Goal: Ask a question

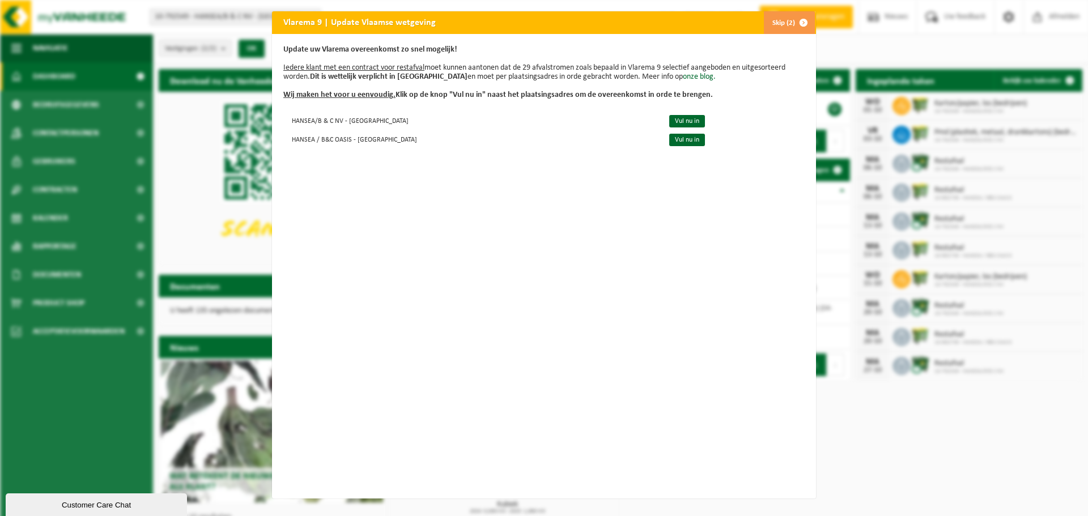
click at [786, 23] on button "Skip (2)" at bounding box center [789, 22] width 52 height 23
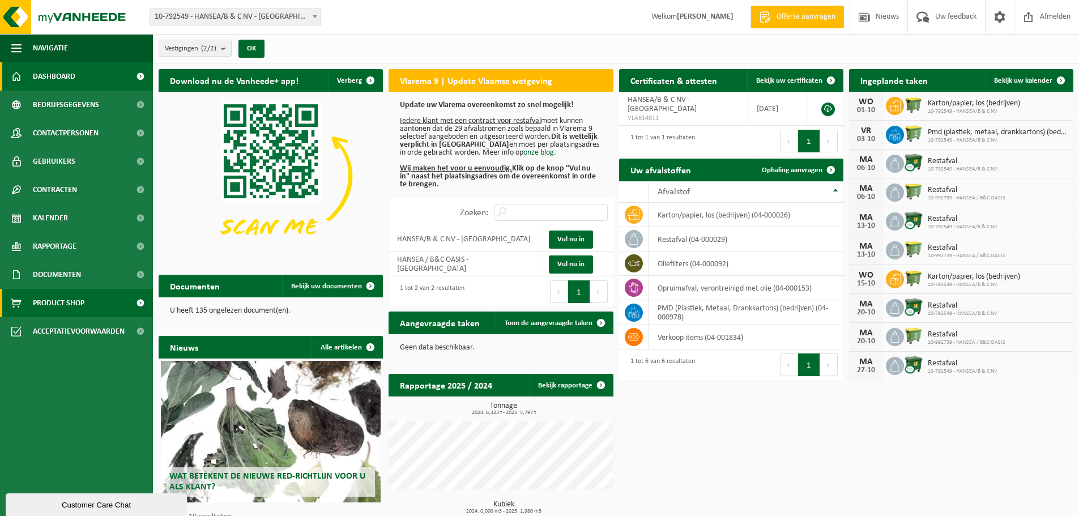
click at [58, 304] on span "Product Shop" at bounding box center [59, 303] width 52 height 28
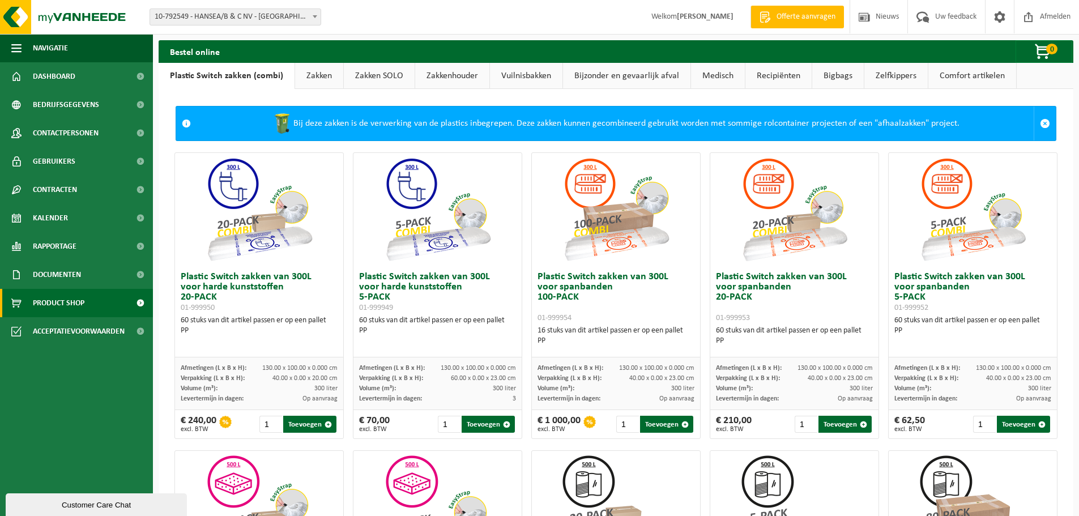
click at [309, 76] on link "Zakken" at bounding box center [319, 76] width 48 height 26
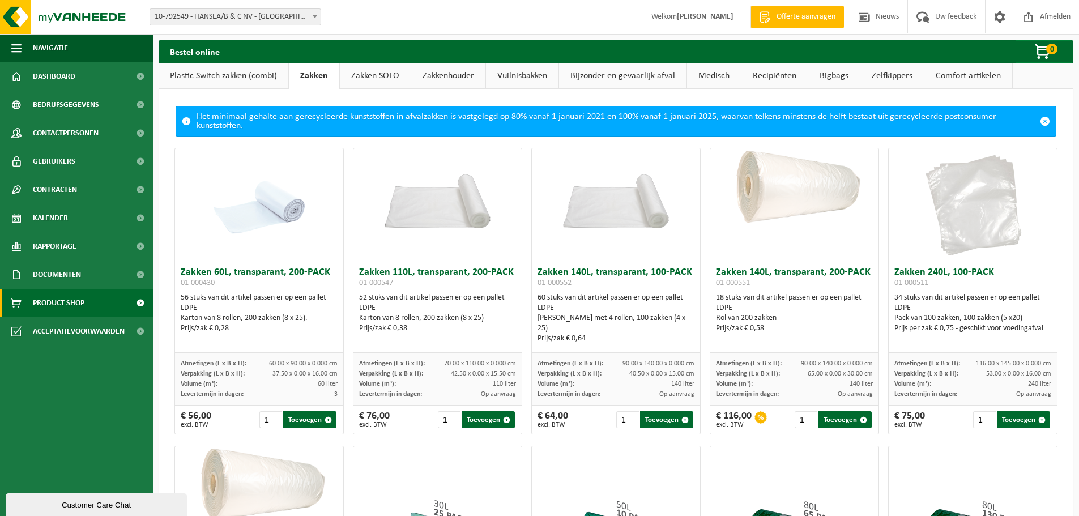
click at [793, 16] on span "Offerte aanvragen" at bounding box center [806, 16] width 65 height 11
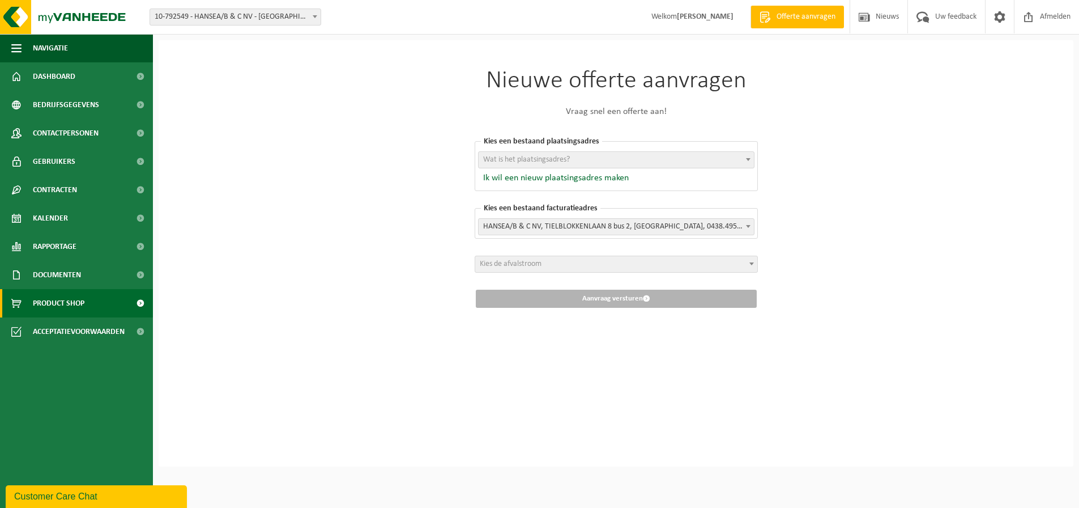
click at [63, 304] on span "Product Shop" at bounding box center [59, 303] width 52 height 28
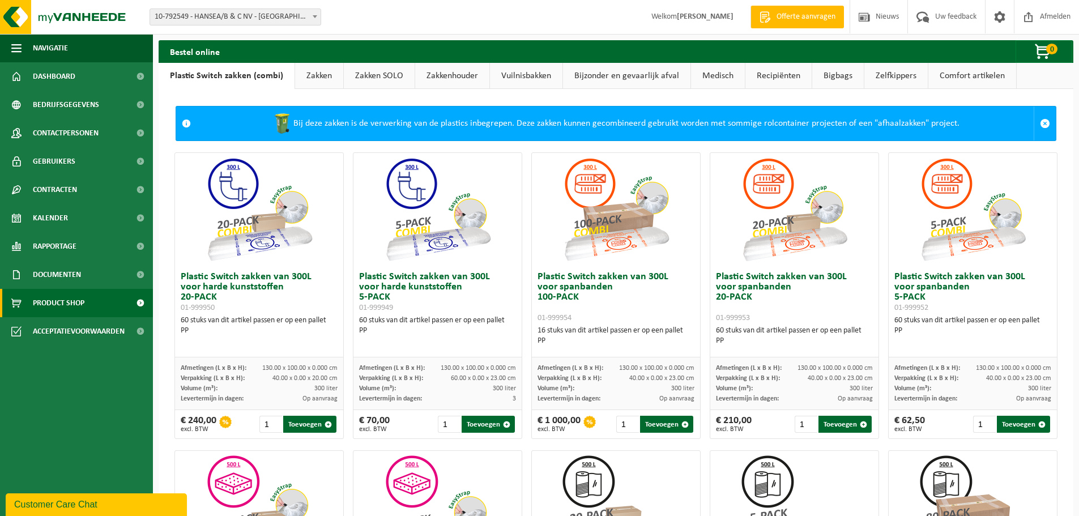
click at [307, 77] on link "Zakken" at bounding box center [319, 76] width 48 height 26
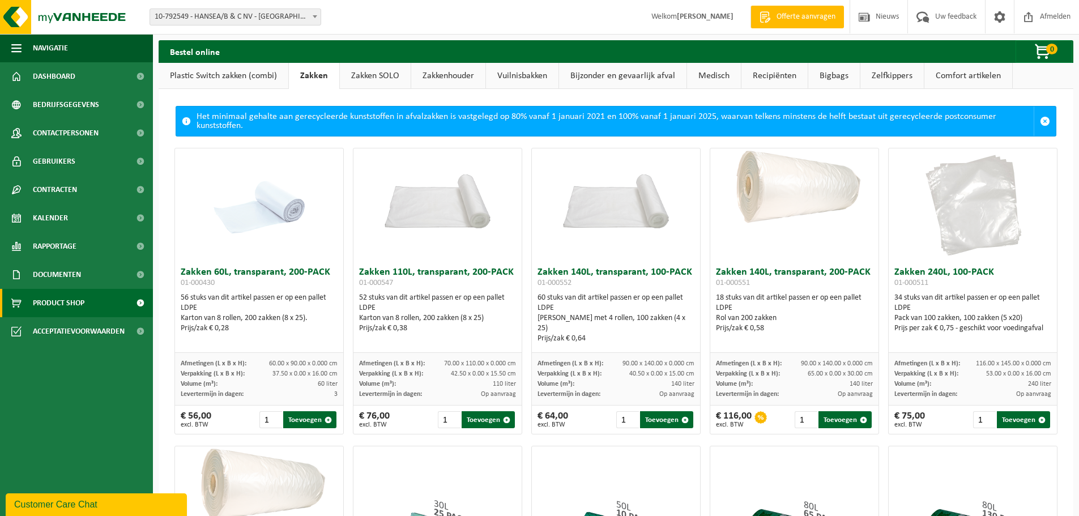
click at [150, 501] on div "Customer Care Chat" at bounding box center [96, 505] width 164 height 14
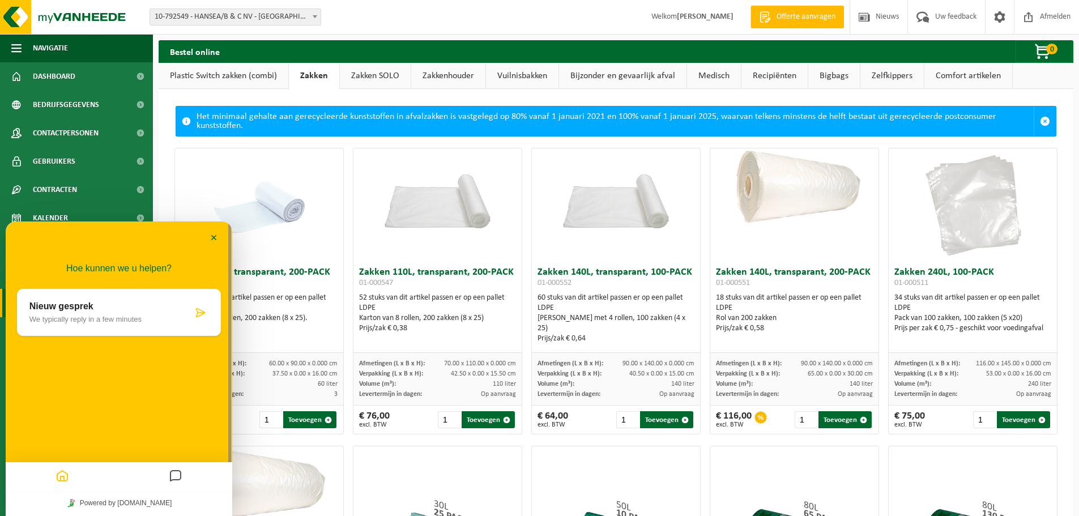
click at [146, 309] on p "Nieuw gesprek" at bounding box center [110, 306] width 163 height 10
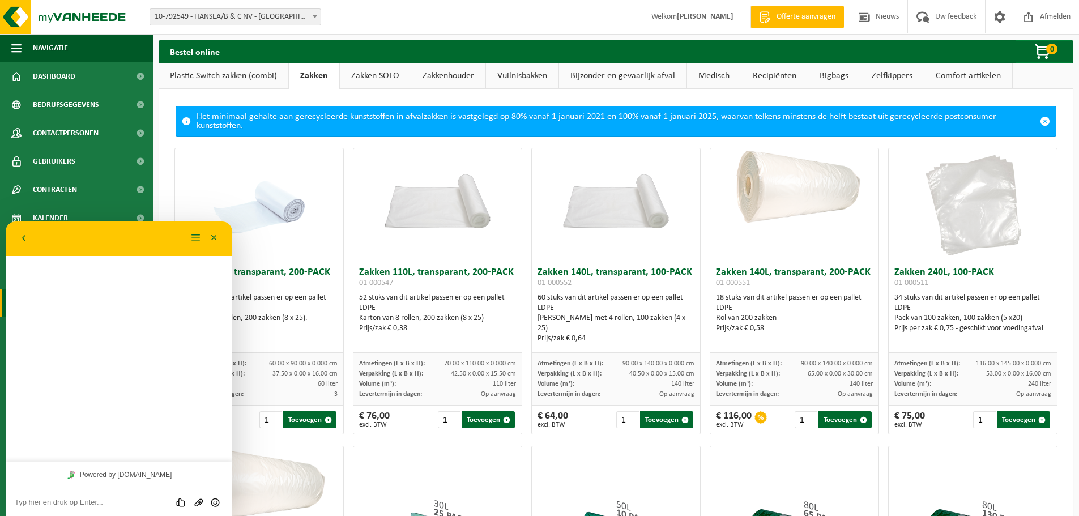
click at [67, 503] on textarea at bounding box center [119, 502] width 208 height 9
type textarea "Zou ik nog zakken kunnen bestellen met nummer: 01-000290 100 stuks"
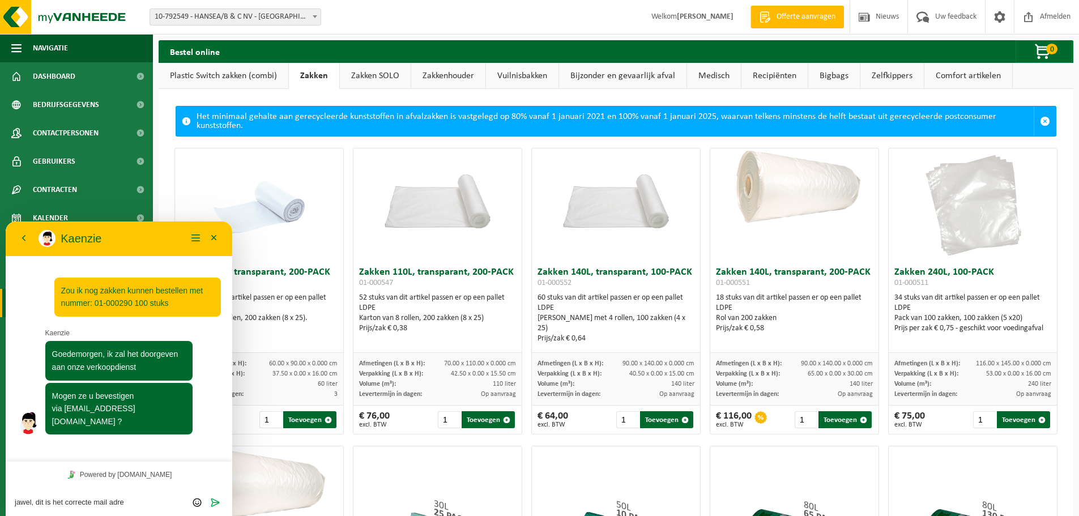
type textarea "jawel, dit is het correcte mail adres"
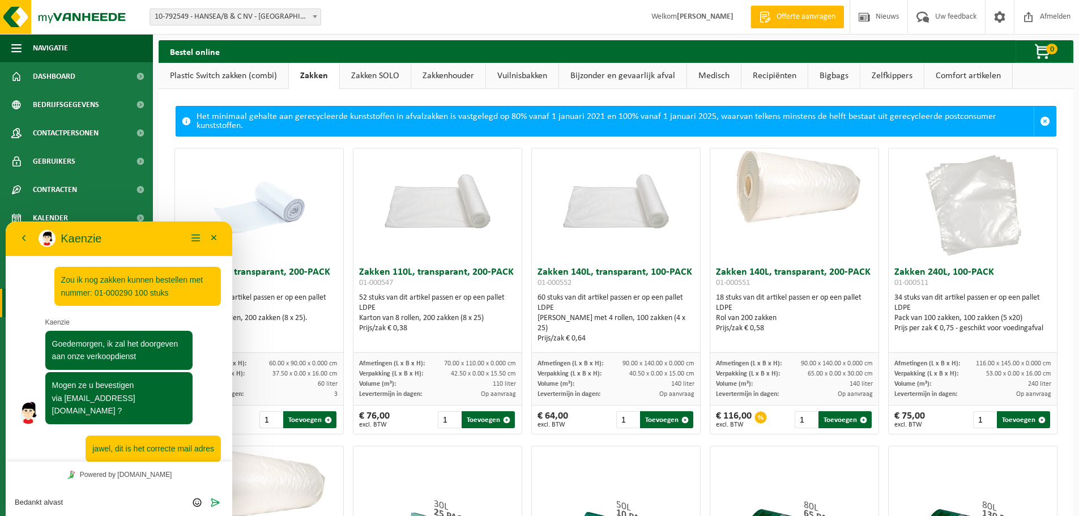
type textarea "Bedankt alvast."
